Goal: Transaction & Acquisition: Purchase product/service

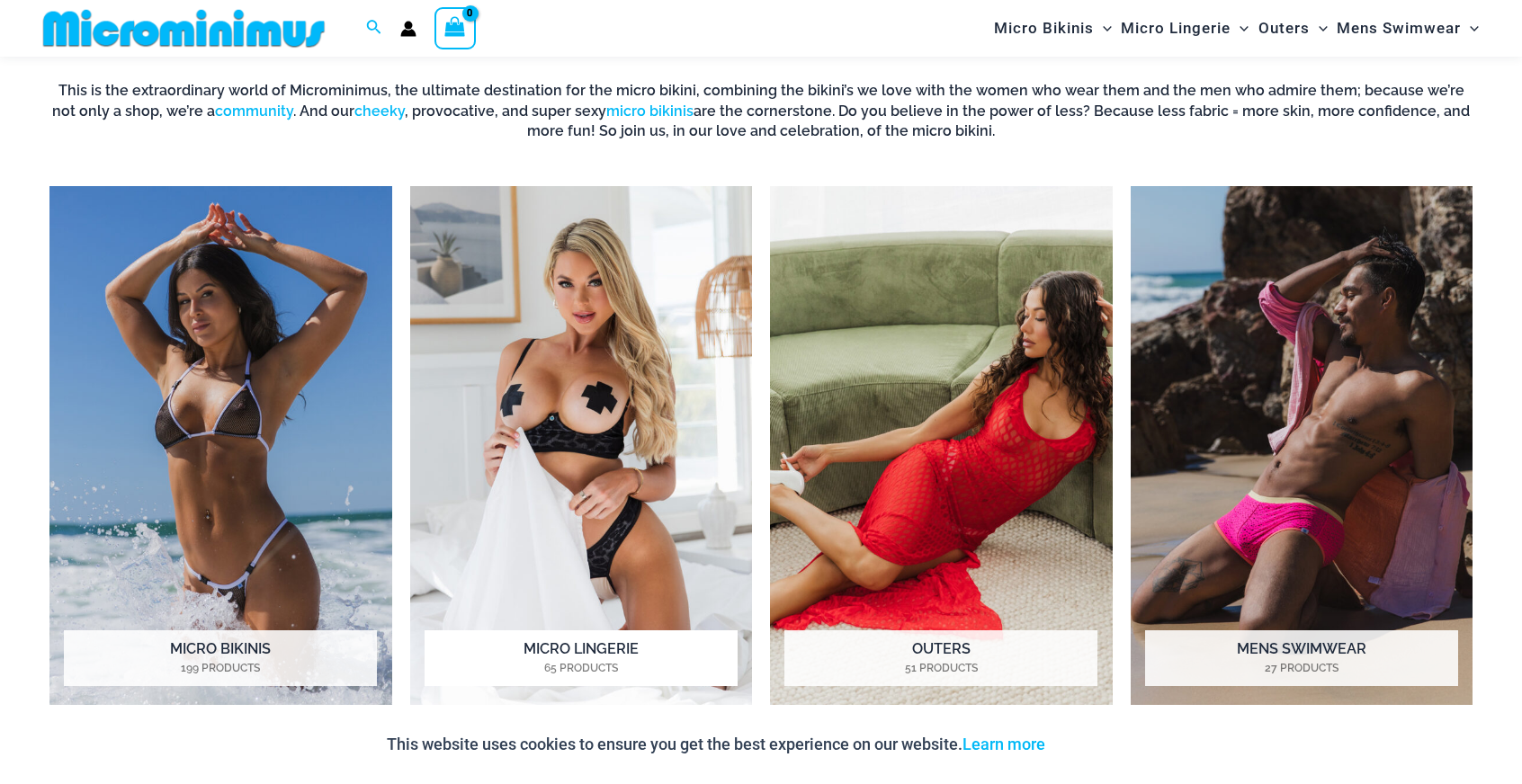
scroll to position [887, 0]
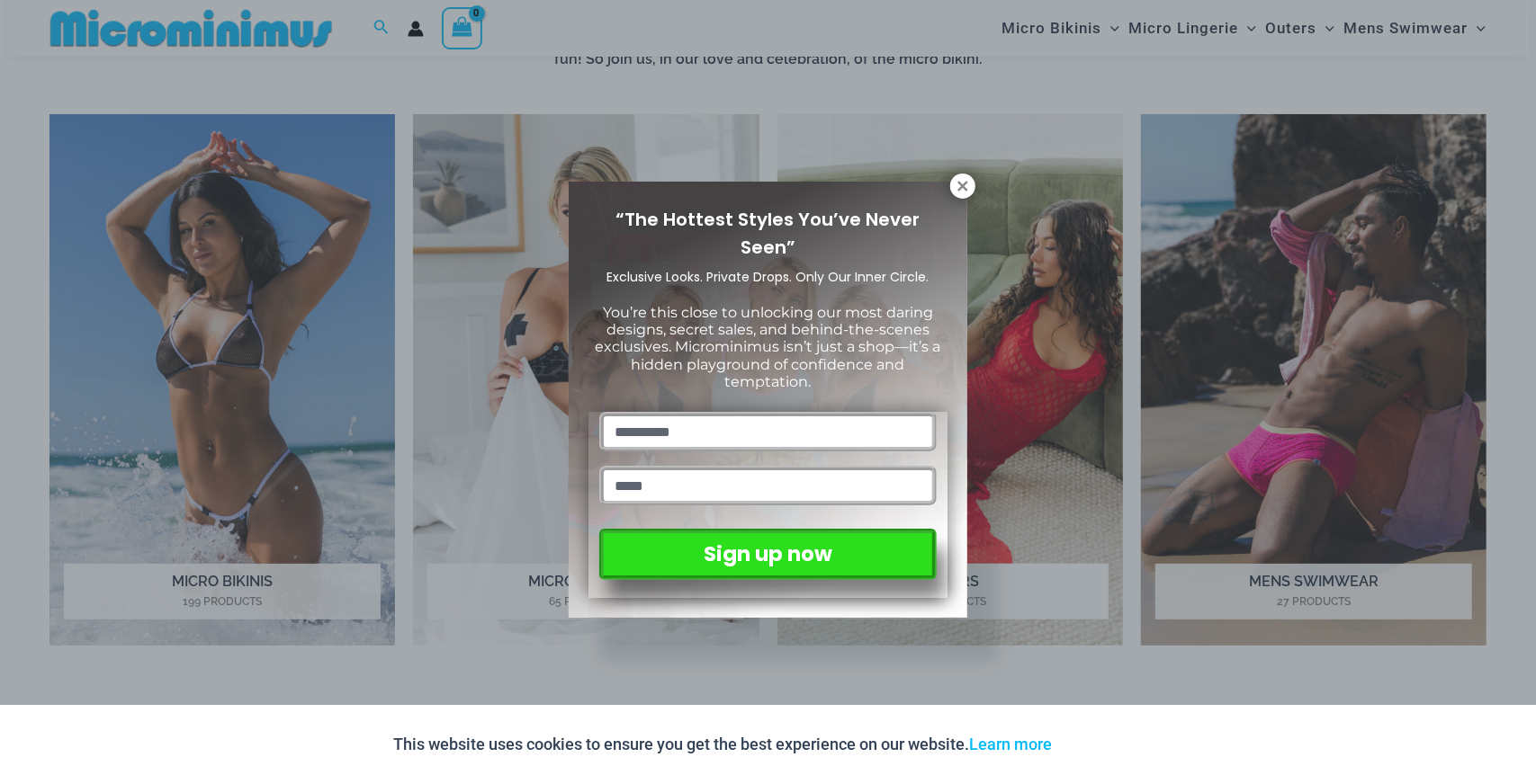
click at [960, 185] on icon at bounding box center [963, 186] width 16 height 16
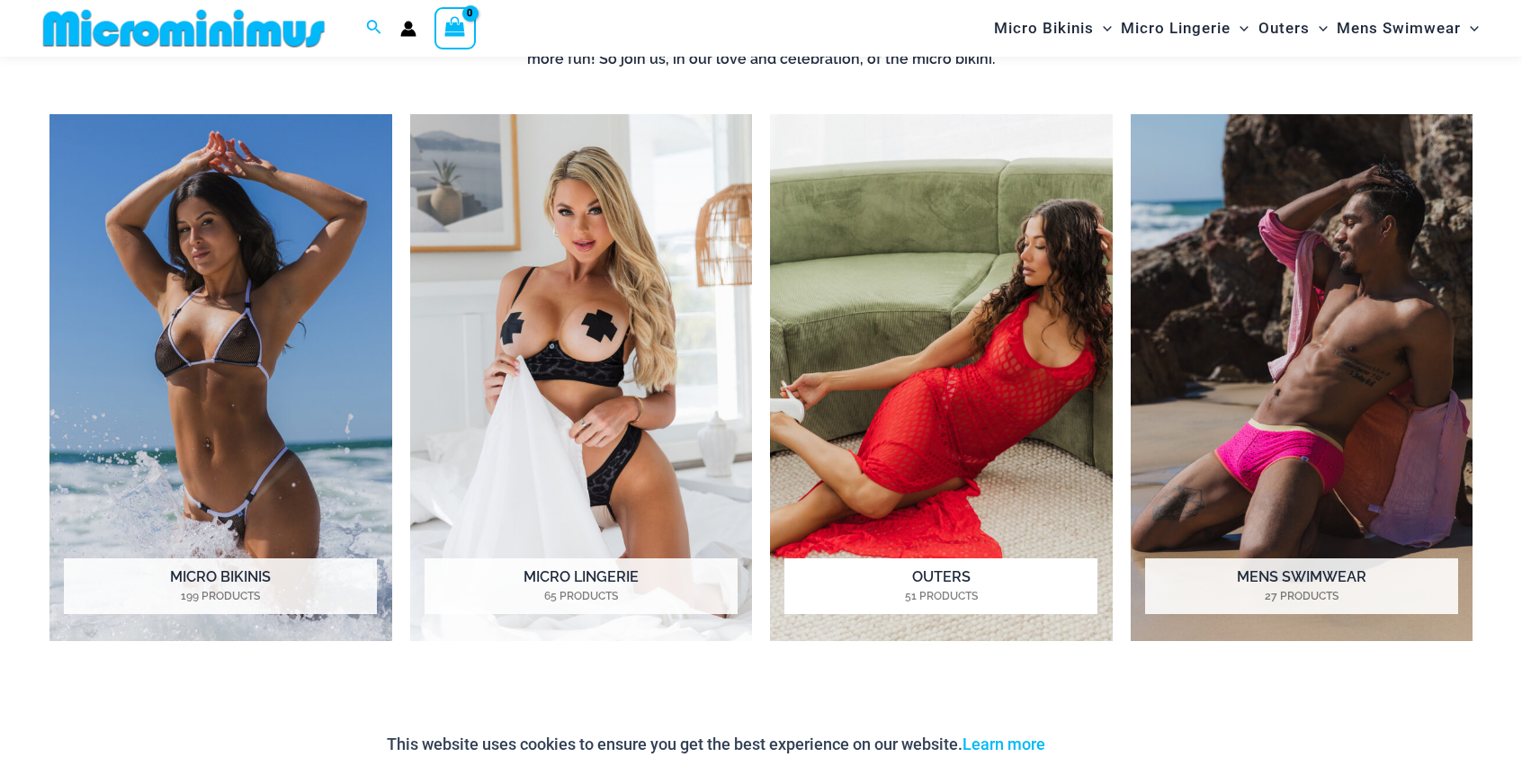
click at [937, 579] on h2 "Outers 51 Products" at bounding box center [940, 586] width 313 height 56
click at [571, 580] on h2 "Micro Lingerie 65 Products" at bounding box center [581, 586] width 313 height 56
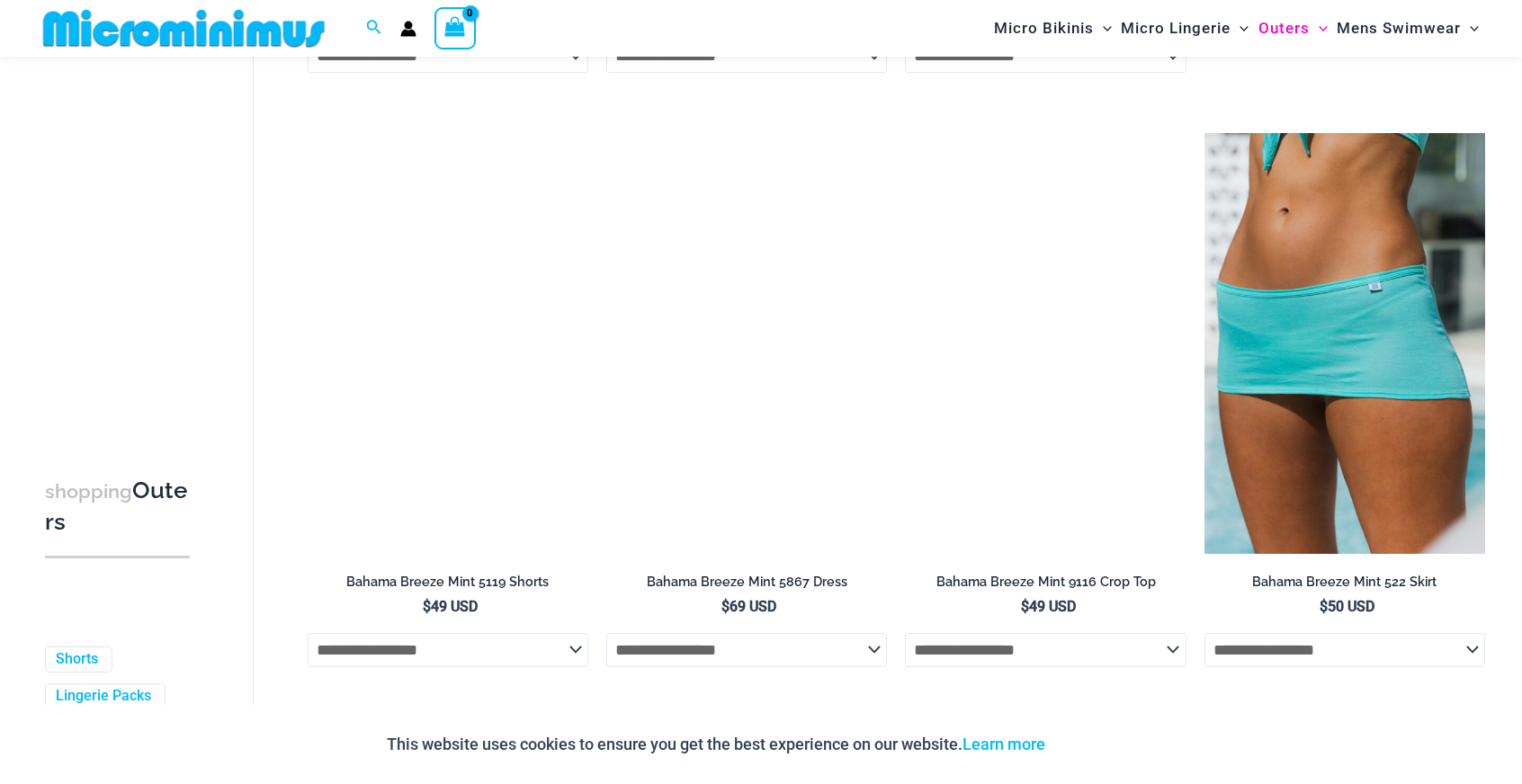
scroll to position [795, 0]
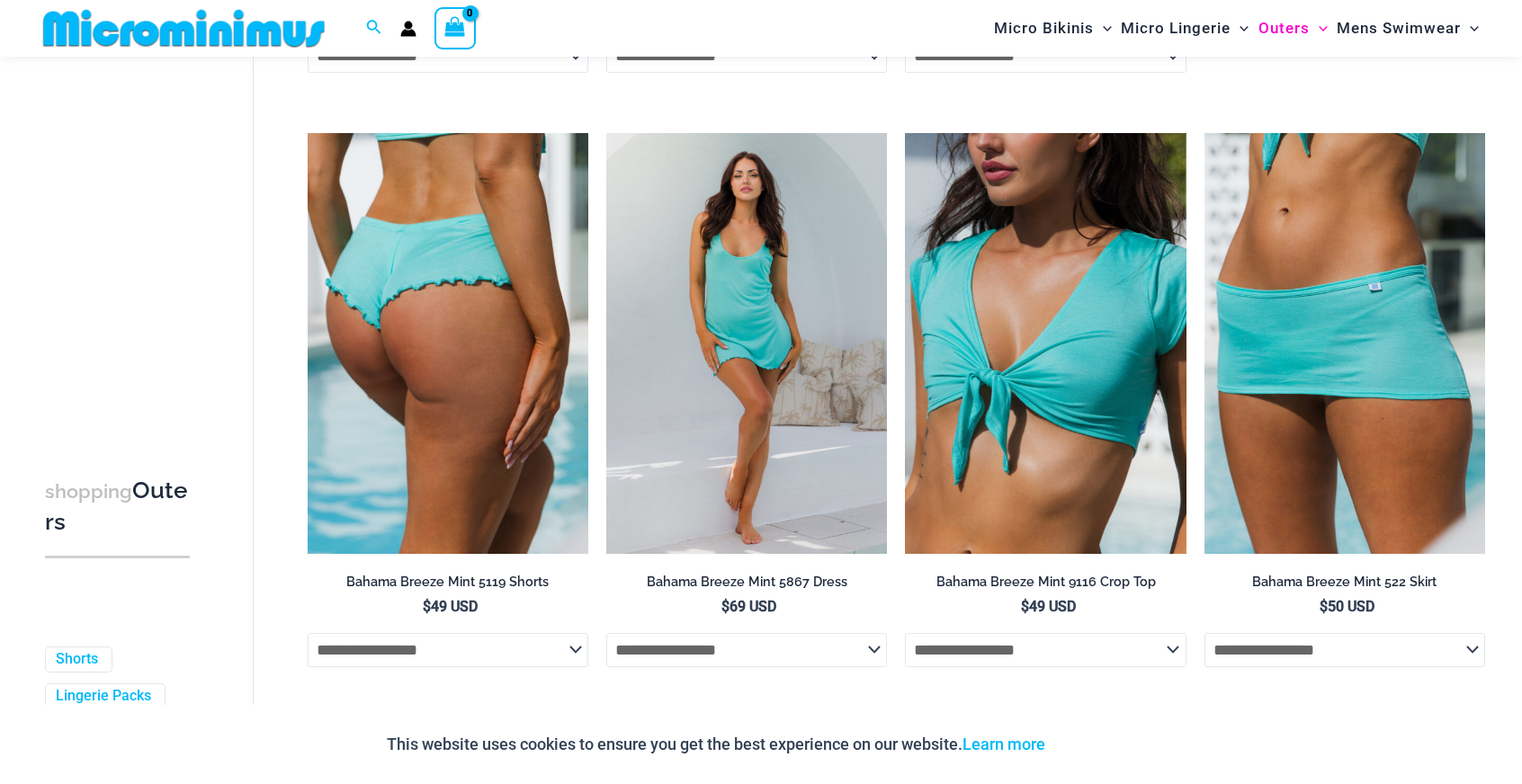
click at [439, 425] on img at bounding box center [448, 344] width 281 height 421
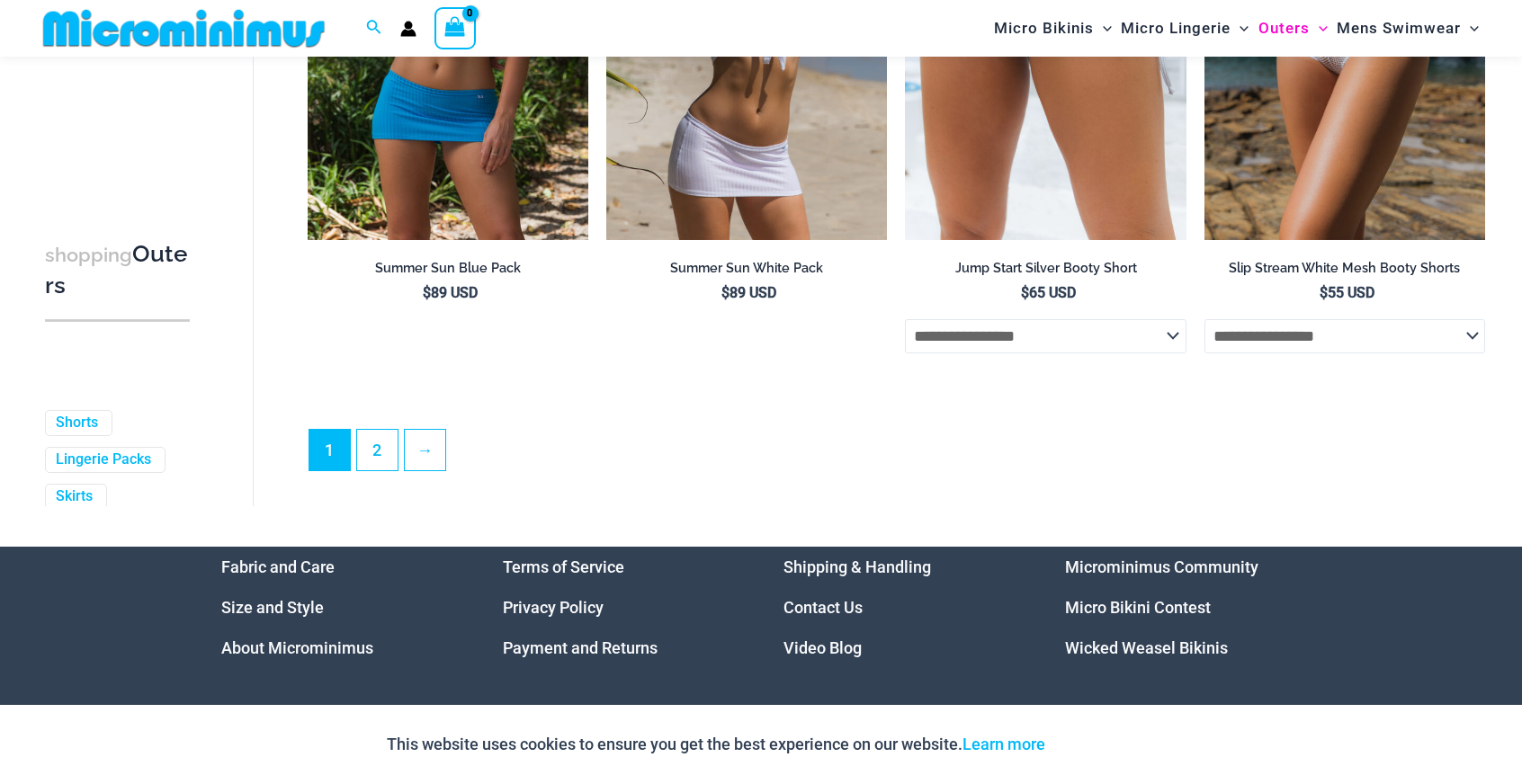
scroll to position [4824, 0]
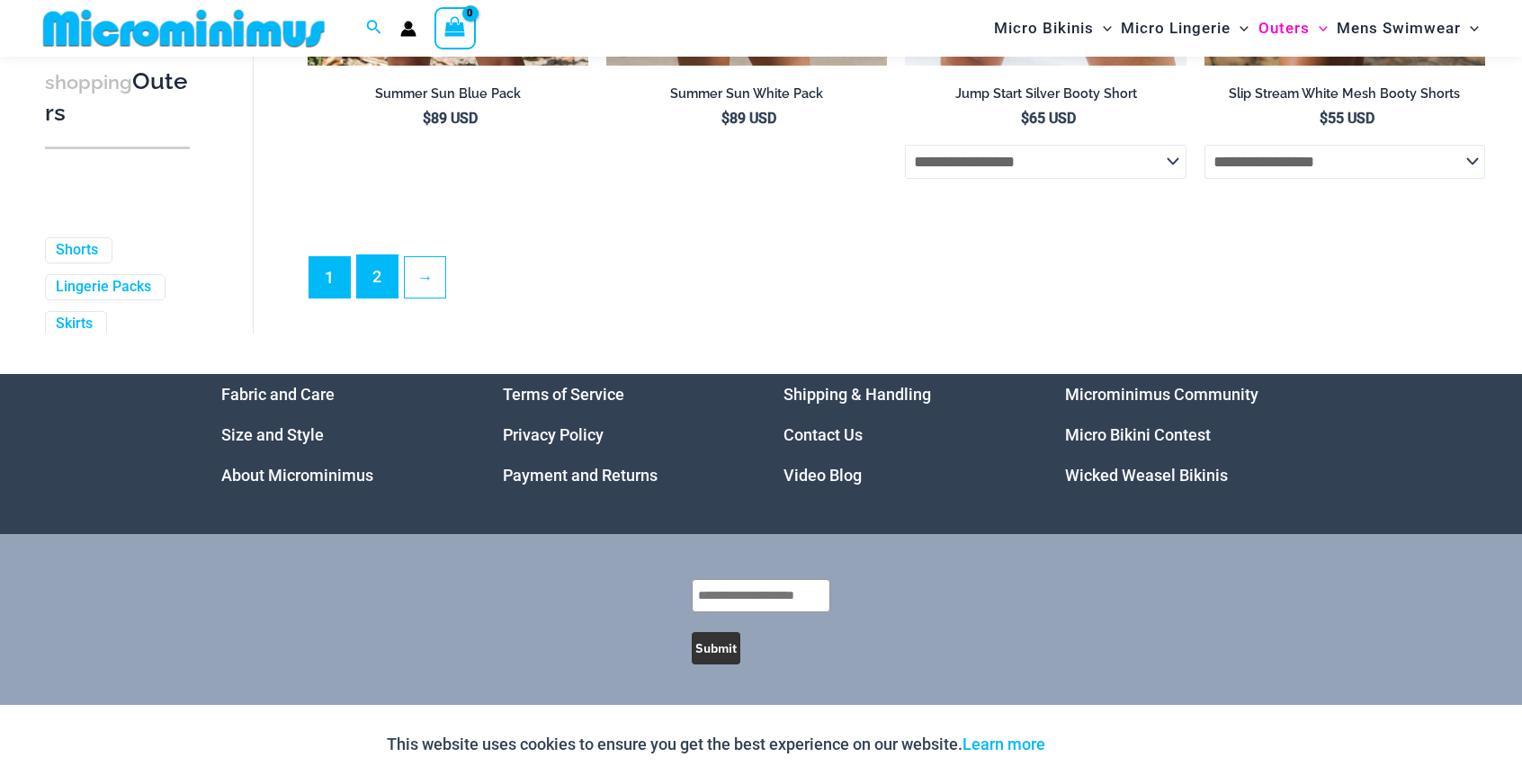
click at [385, 280] on link "2" at bounding box center [378, 276] width 40 height 42
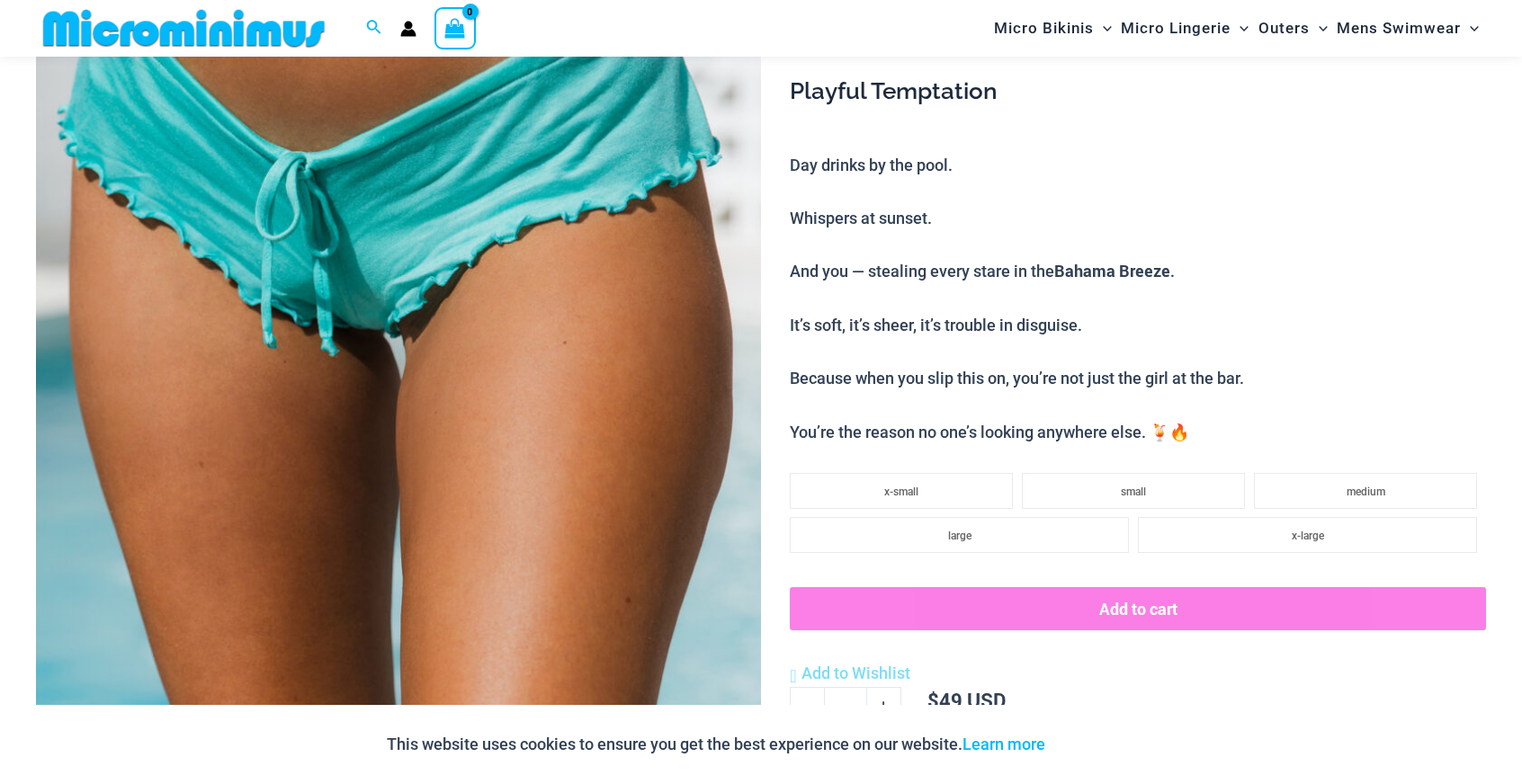
scroll to position [344, 0]
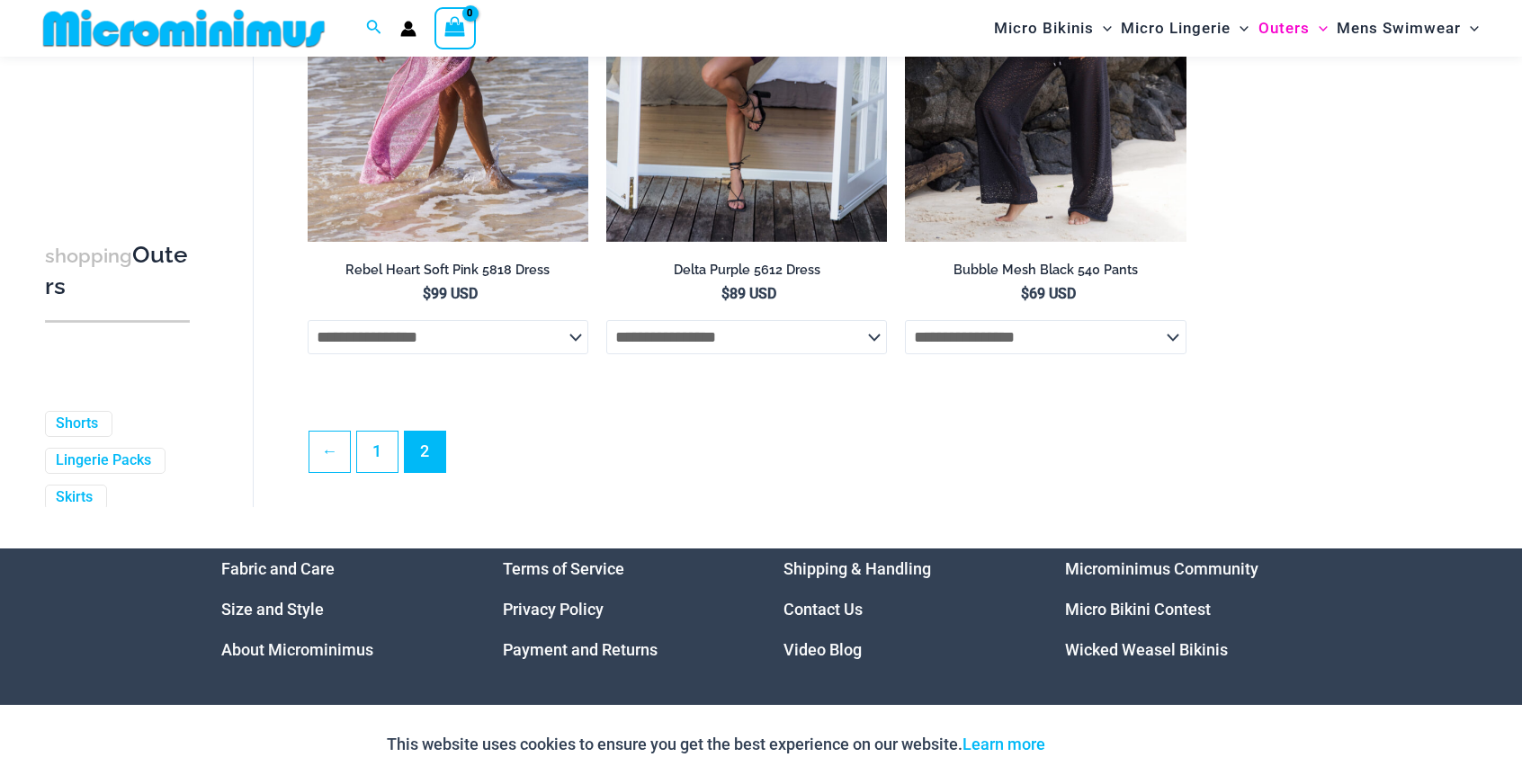
scroll to position [2773, 0]
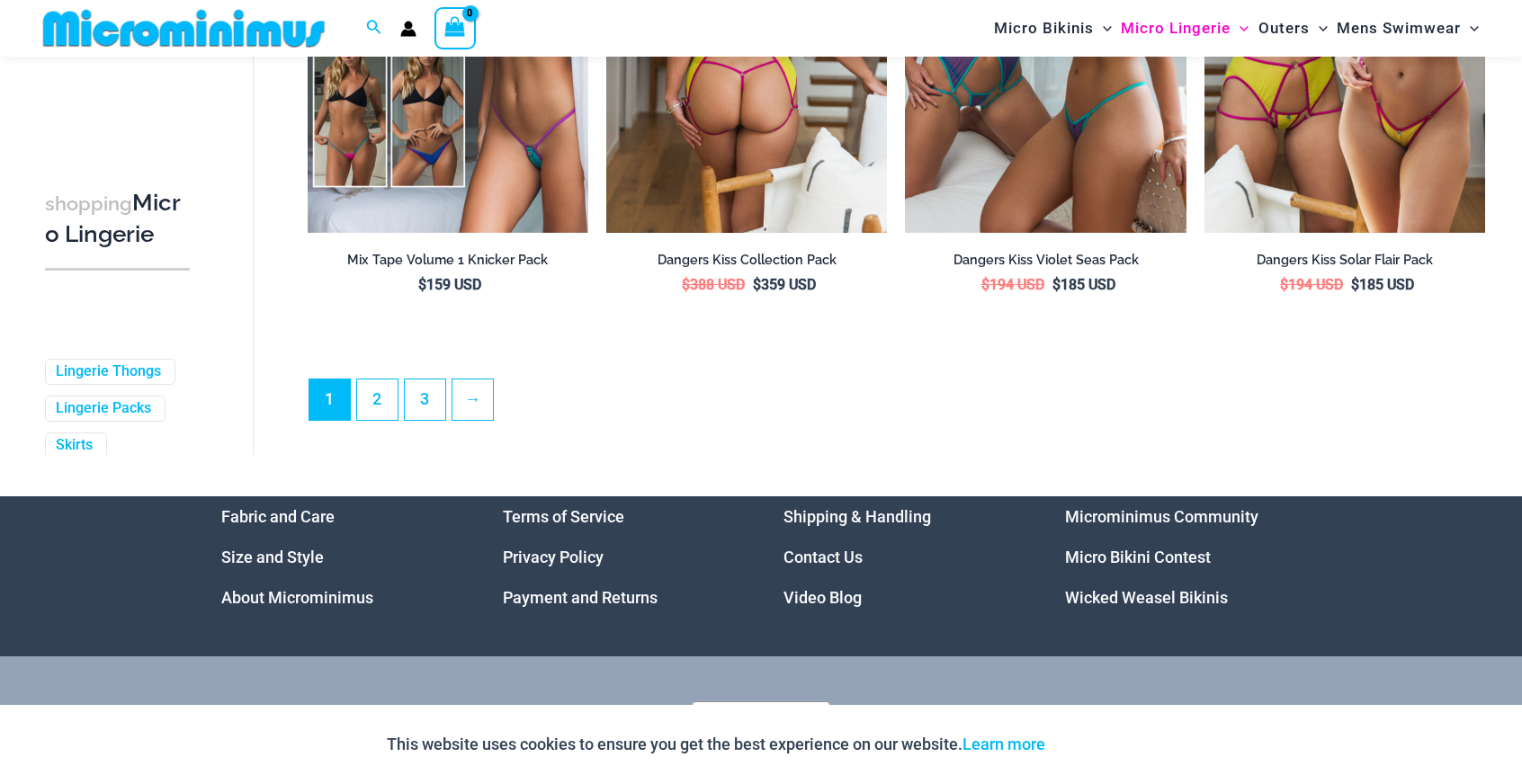
scroll to position [4381, 0]
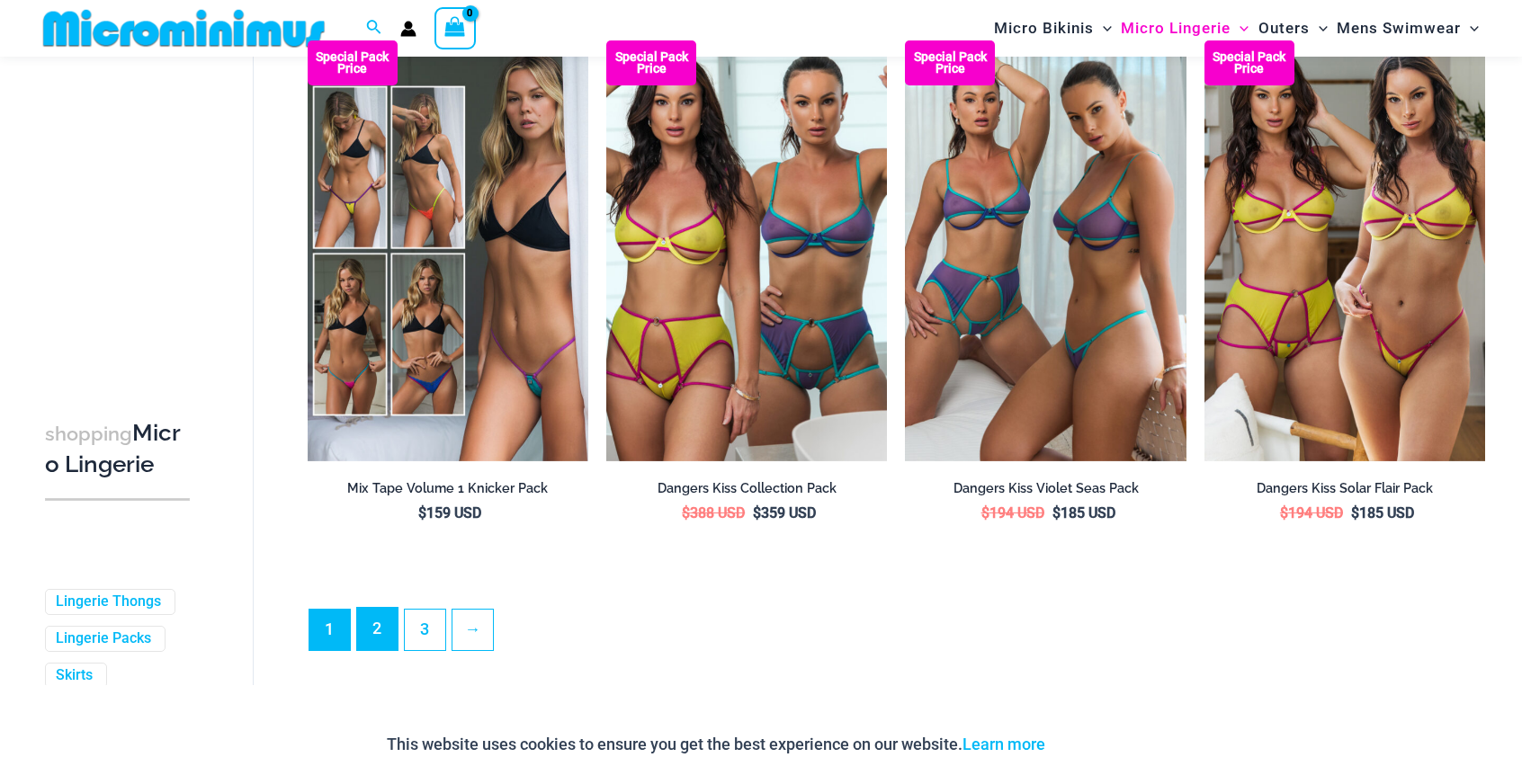
click at [372, 647] on link "2" at bounding box center [378, 629] width 40 height 42
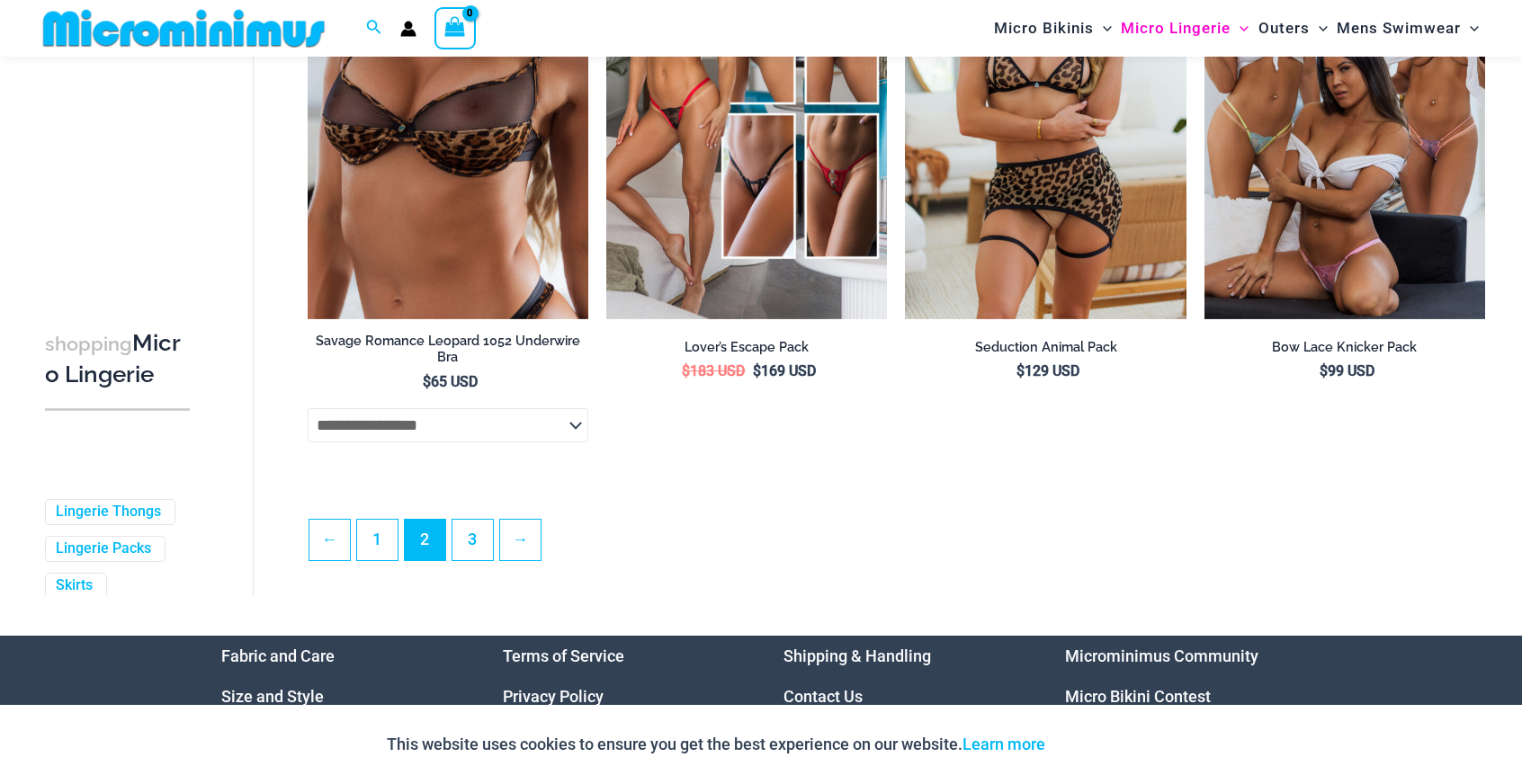
scroll to position [4482, 0]
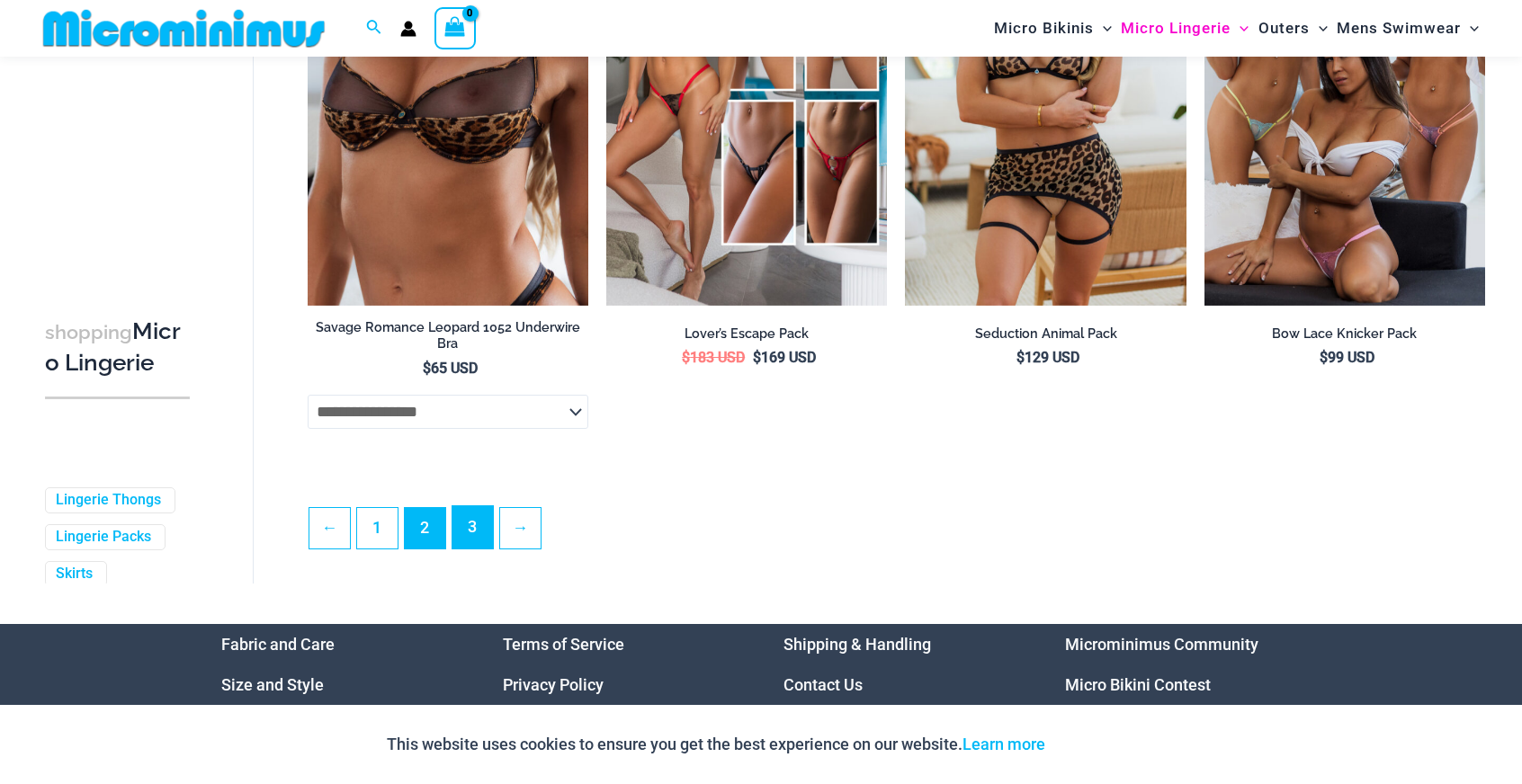
click at [472, 549] on link "3" at bounding box center [472, 527] width 40 height 42
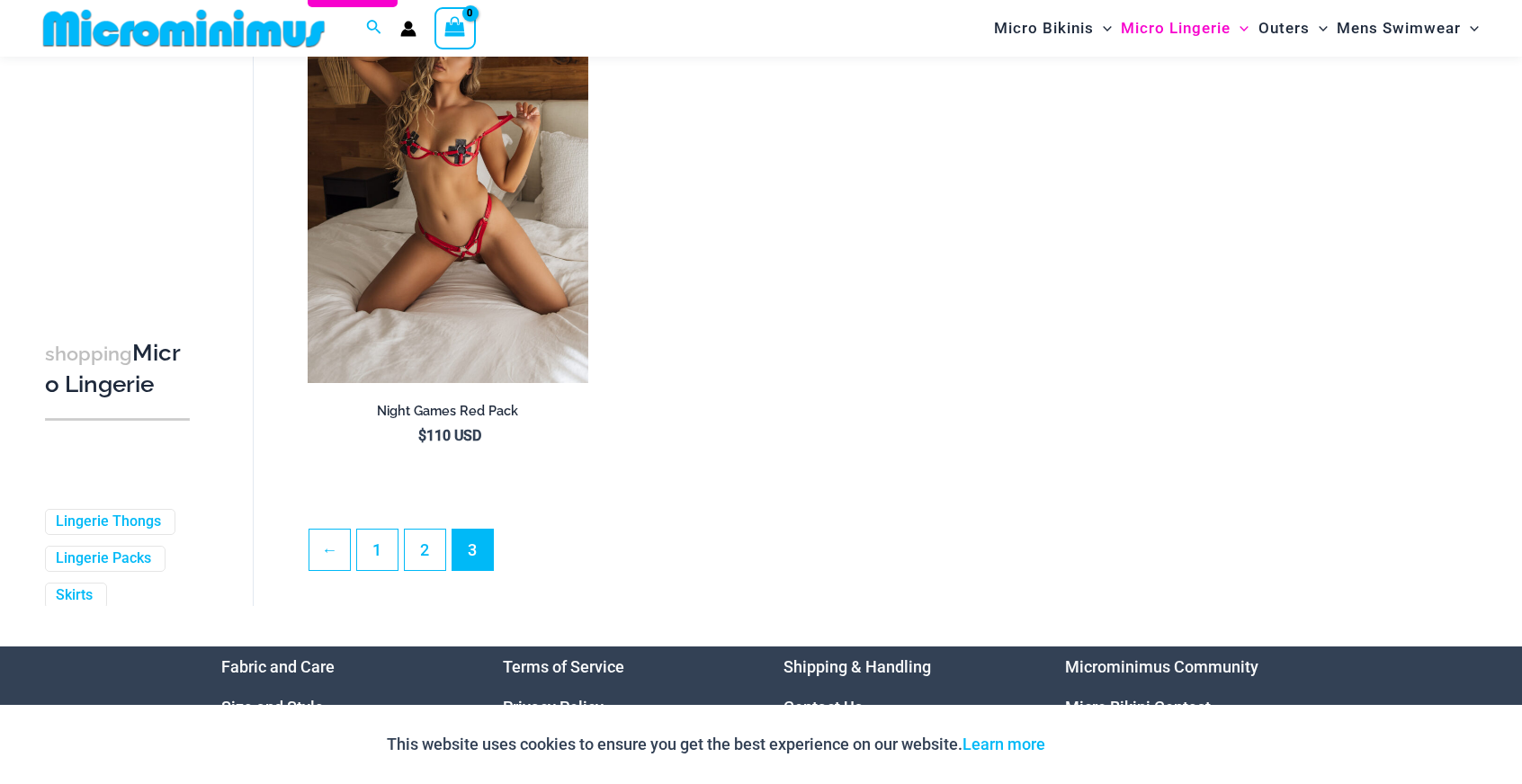
scroll to position [259, 0]
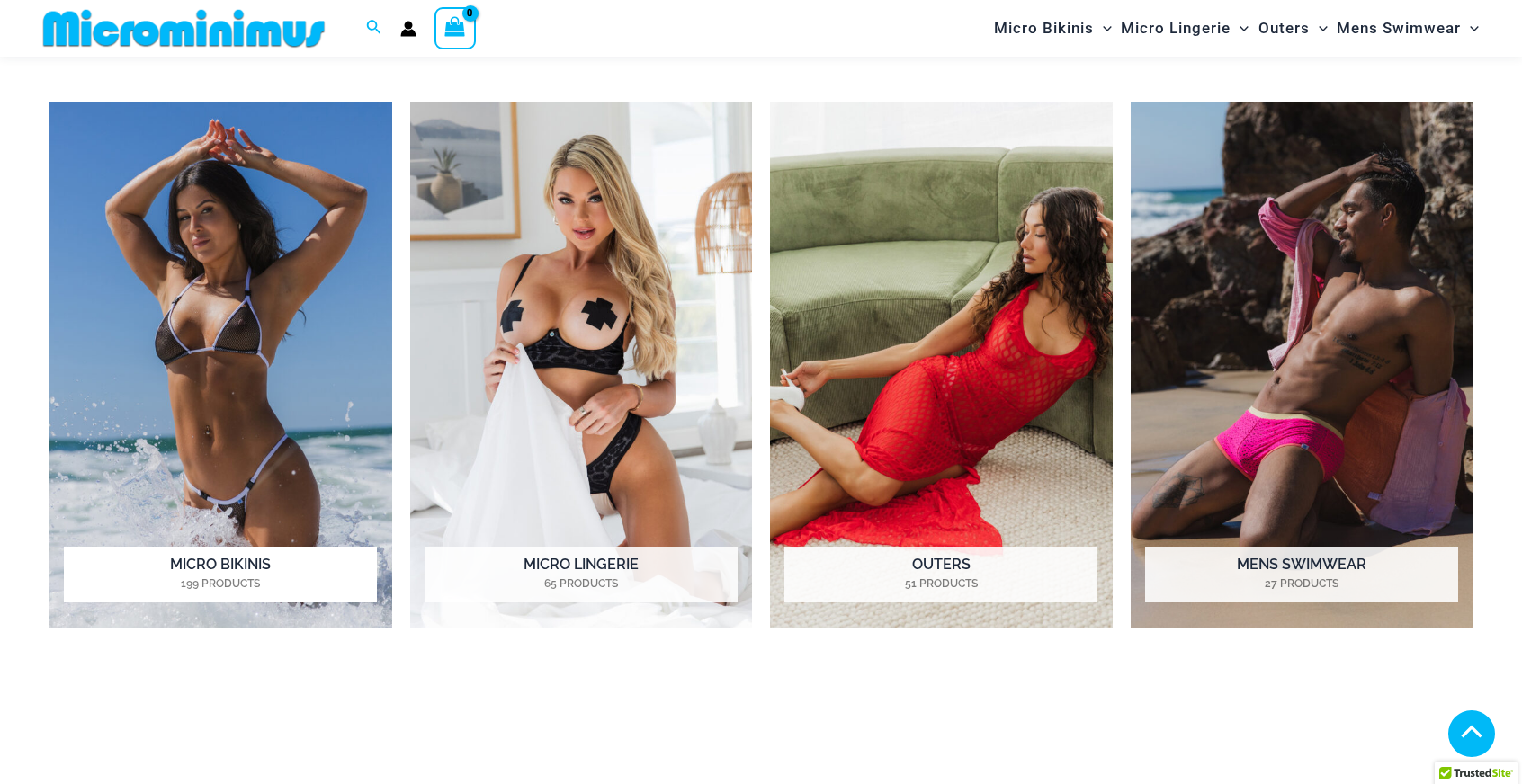
scroll to position [882, 0]
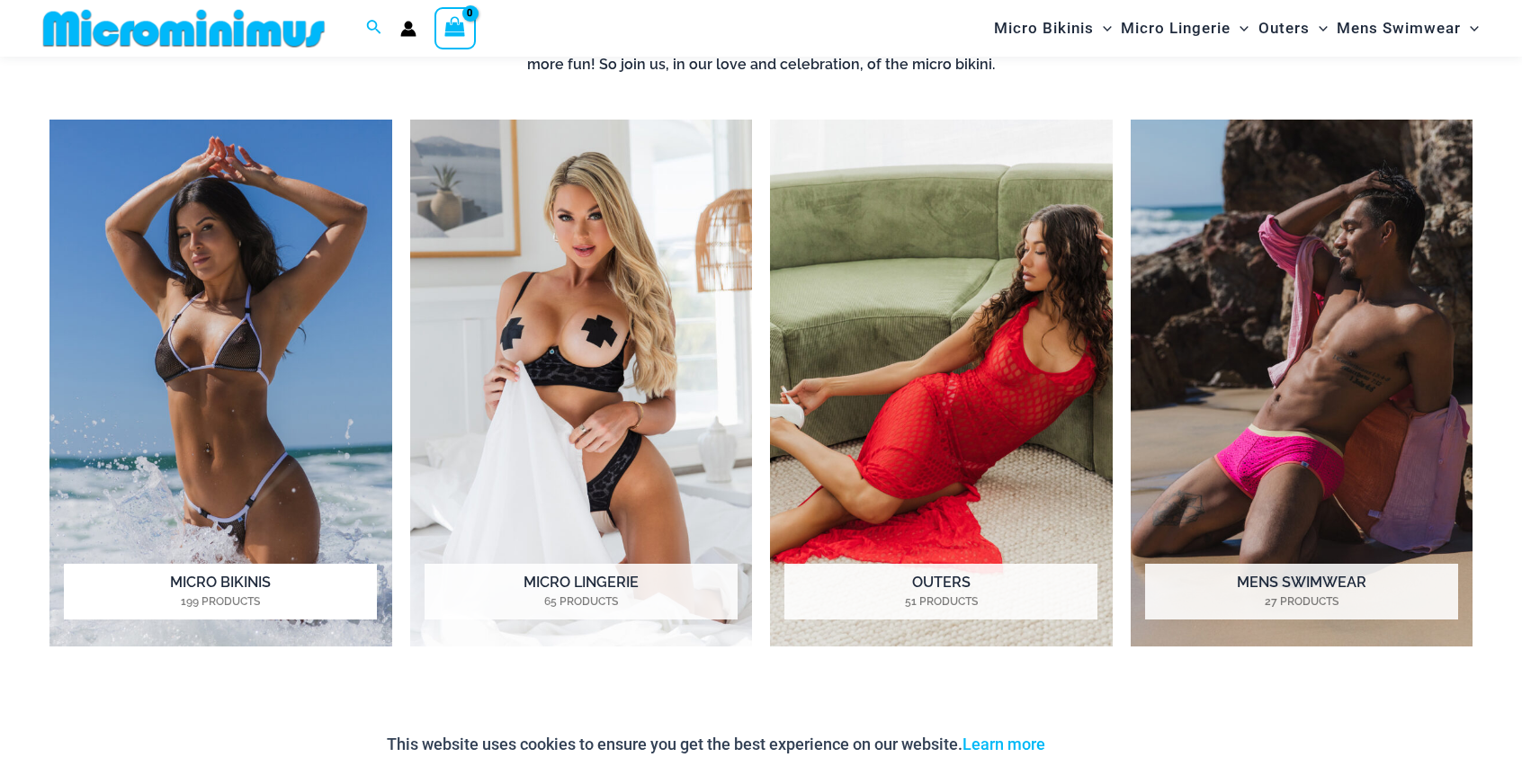
click at [187, 449] on img "Visit product category Micro Bikinis" at bounding box center [221, 382] width 343 height 526
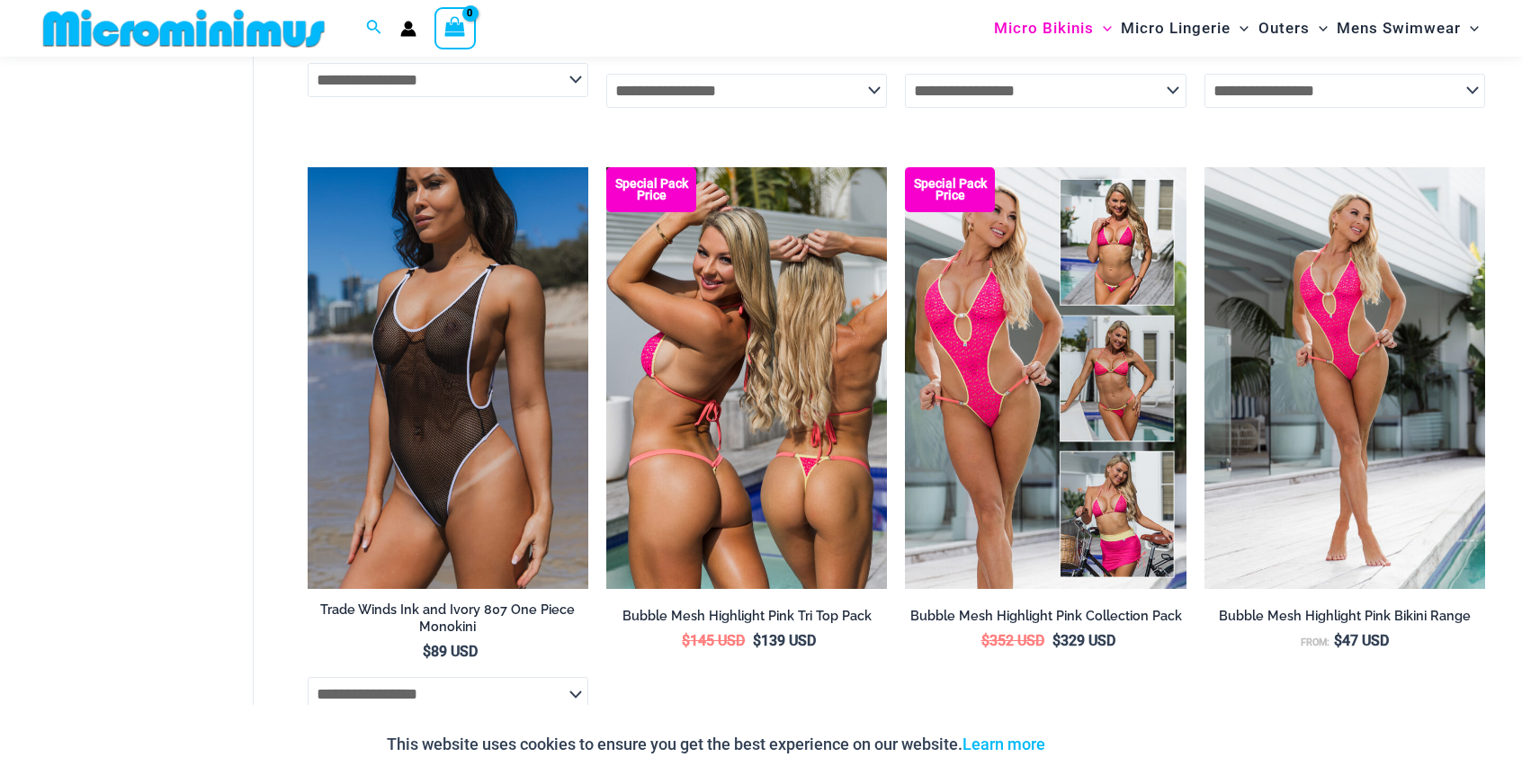
scroll to position [3413, 0]
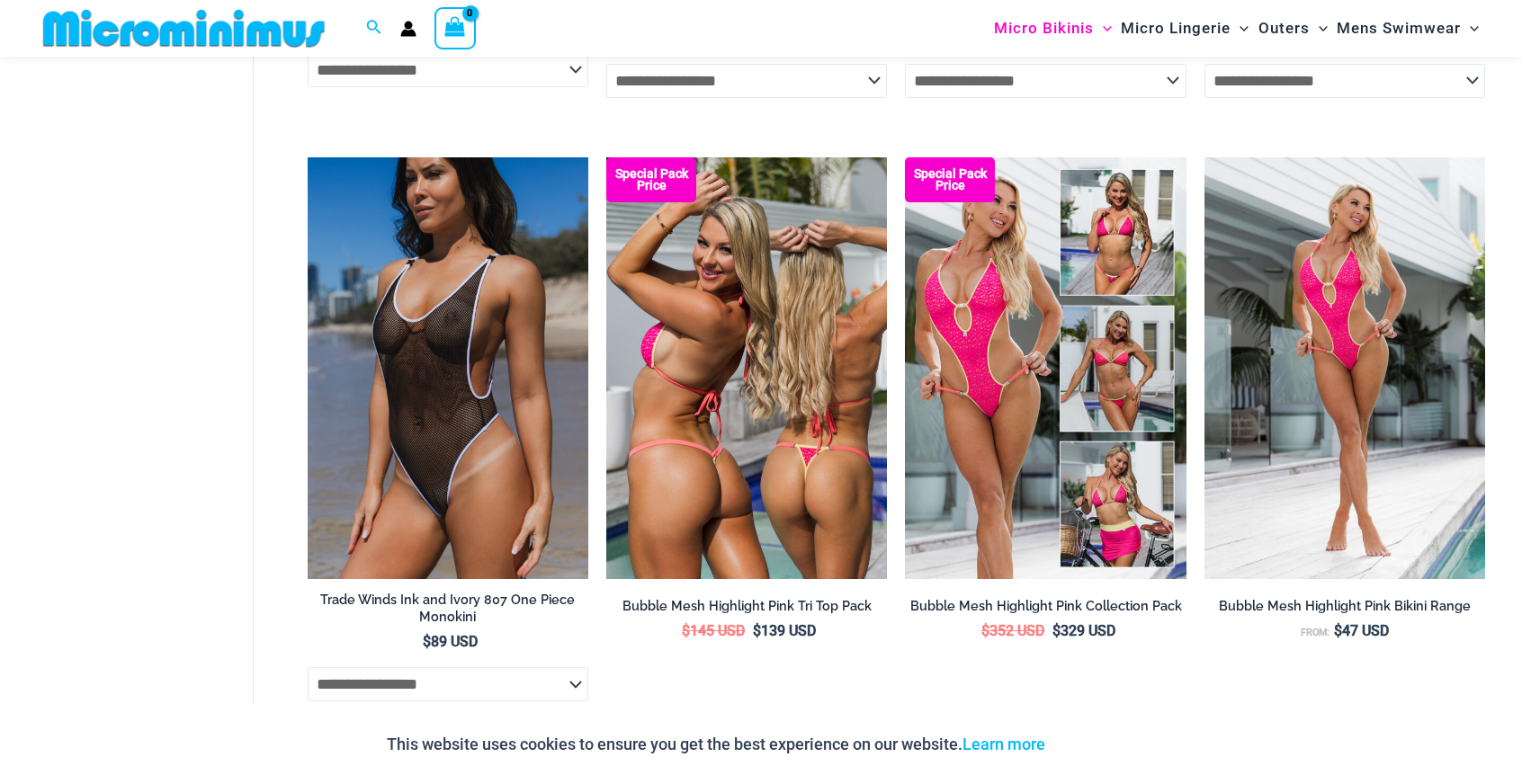
drag, startPoint x: 664, startPoint y: 459, endPoint x: 655, endPoint y: 454, distance: 10.3
